Goal: Transaction & Acquisition: Purchase product/service

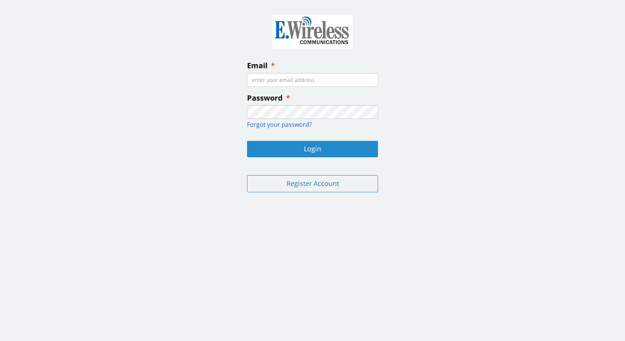
type input "[EMAIL_ADDRESS][DOMAIN_NAME]"
click at [317, 147] on button "Login" at bounding box center [312, 149] width 131 height 16
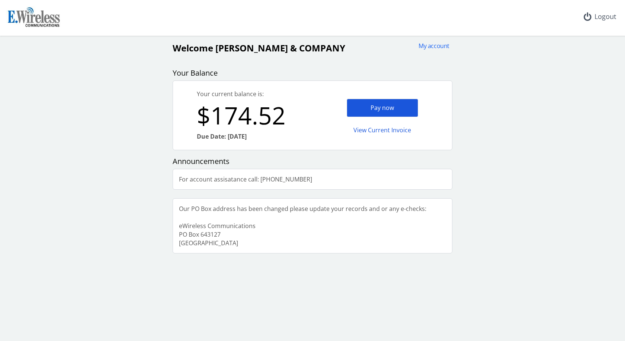
click at [380, 111] on div "Pay now" at bounding box center [382, 108] width 71 height 18
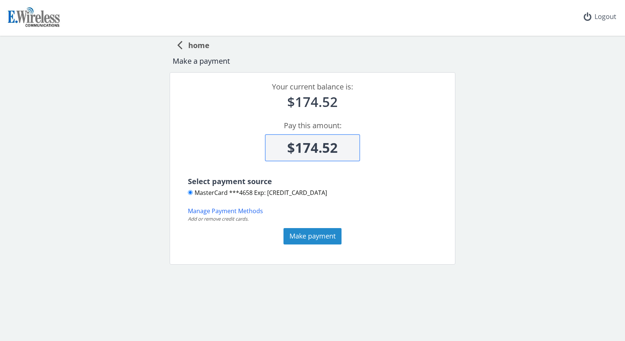
click at [314, 235] on button "Make payment" at bounding box center [313, 236] width 58 height 16
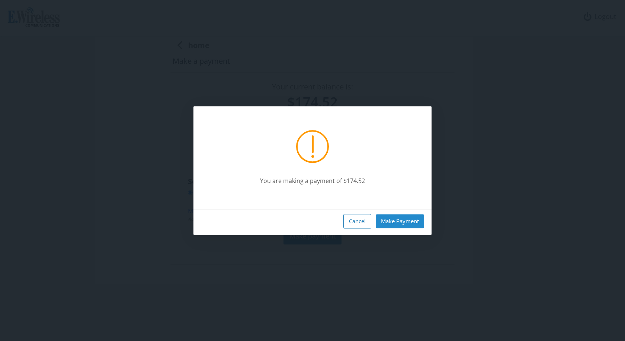
click at [403, 219] on button "Make Payment" at bounding box center [400, 221] width 48 height 14
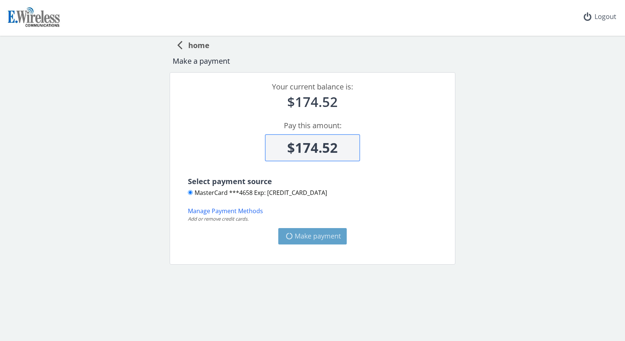
type input "$0"
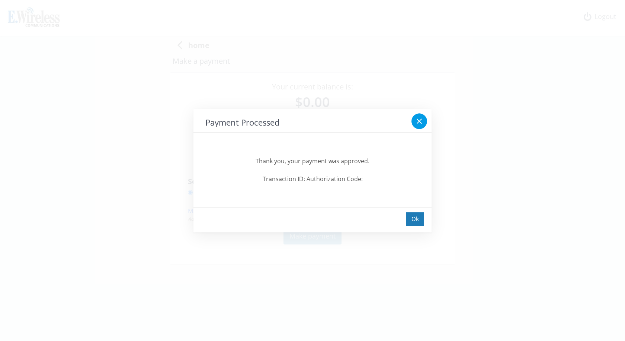
click at [417, 119] on icon at bounding box center [419, 121] width 9 height 9
